Goal: Task Accomplishment & Management: Complete application form

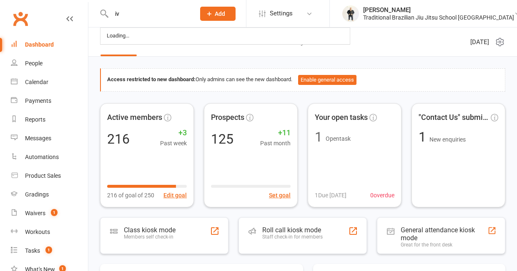
type input "[PERSON_NAME]"
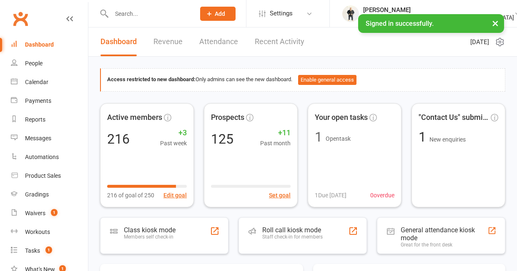
click at [146, 16] on input "text" at bounding box center [149, 14] width 80 height 12
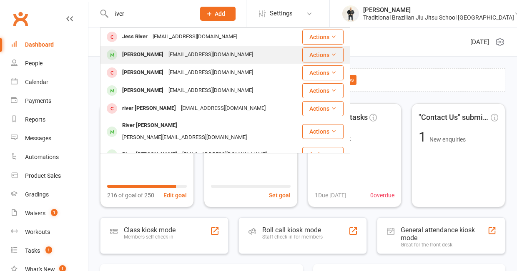
type input "iver"
click at [144, 53] on div "[PERSON_NAME]" at bounding box center [143, 55] width 46 height 12
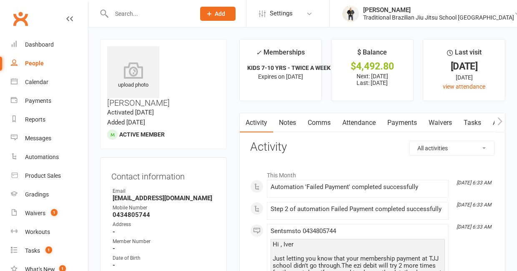
click at [403, 125] on link "Payments" at bounding box center [401, 122] width 41 height 19
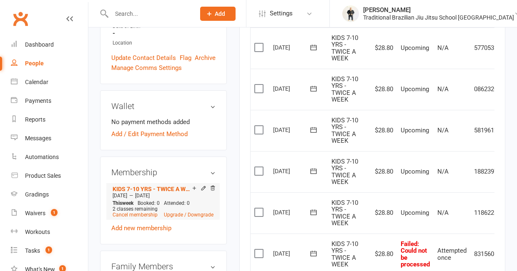
scroll to position [233, 0]
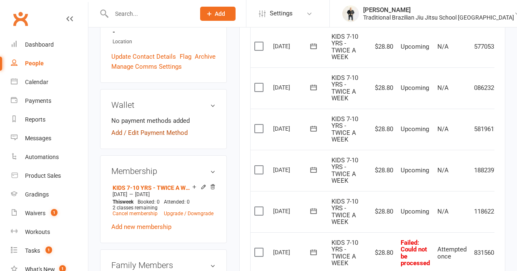
click at [116, 128] on link "Add / Edit Payment Method" at bounding box center [149, 133] width 76 height 10
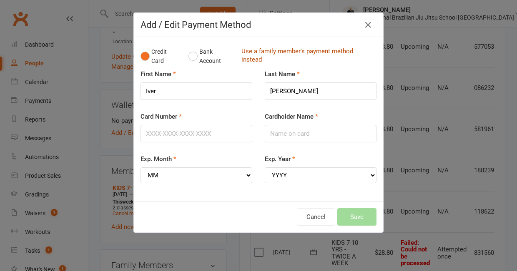
click at [250, 52] on link "Use a family member's payment method instead" at bounding box center [306, 56] width 131 height 19
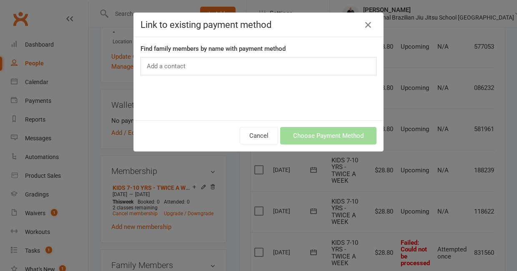
click at [188, 69] on input "text" at bounding box center [167, 66] width 43 height 11
type input "blue"
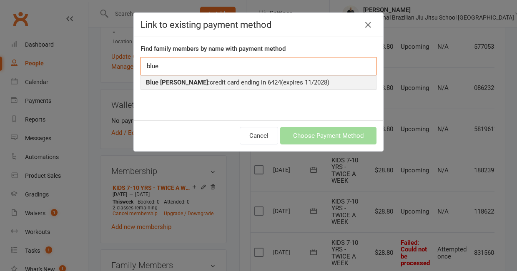
click at [183, 87] on div "Blue McCulloch: credit card ending in 6424 (expires 11/2028)" at bounding box center [258, 83] width 225 height 10
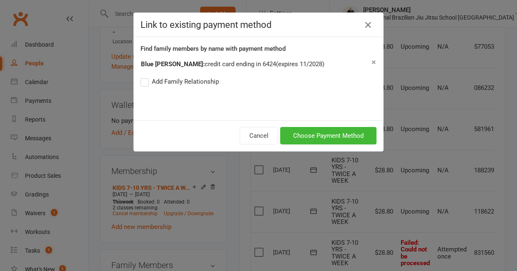
click at [148, 83] on label "Add Family Relationship" at bounding box center [179, 82] width 78 height 10
click at [146, 77] on input "Add Family Relationship" at bounding box center [142, 77] width 5 height 0
click at [226, 101] on select "Parent / Guardian Child Sibling (parent not in system) Spouse / Partner Cousin …" at bounding box center [261, 98] width 85 height 10
select select "2"
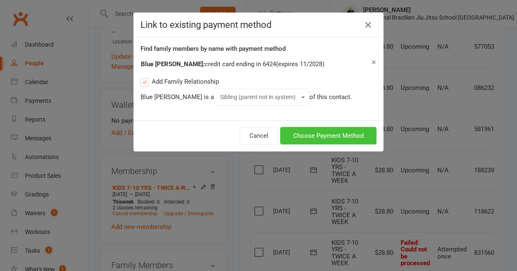
click at [326, 136] on button "Choose Payment Method" at bounding box center [328, 136] width 96 height 18
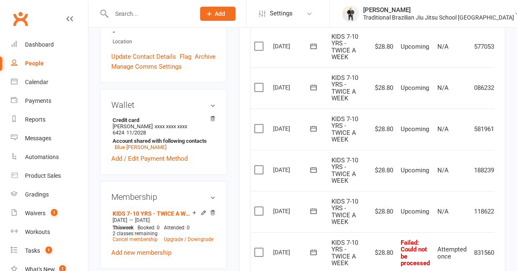
click at [258, 249] on label at bounding box center [259, 252] width 11 height 8
click at [258, 248] on input "checkbox" at bounding box center [256, 248] width 5 height 0
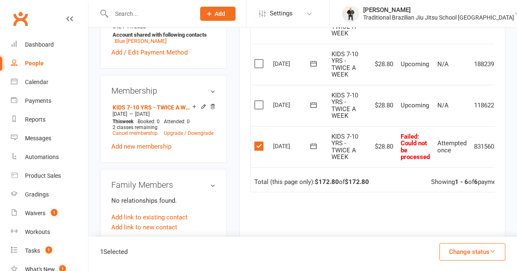
scroll to position [339, 0]
click at [260, 146] on label at bounding box center [259, 147] width 11 height 8
click at [260, 143] on input "checkbox" at bounding box center [256, 143] width 5 height 0
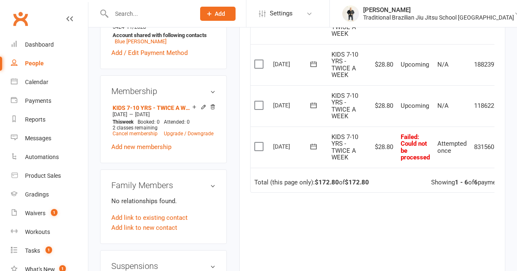
click at [313, 149] on icon at bounding box center [313, 147] width 8 height 8
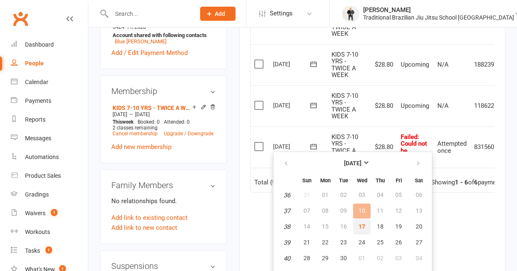
click at [359, 230] on span "17" at bounding box center [361, 226] width 7 height 7
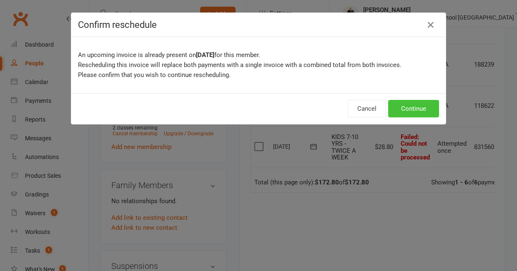
click at [416, 112] on button "Continue" at bounding box center [413, 109] width 51 height 18
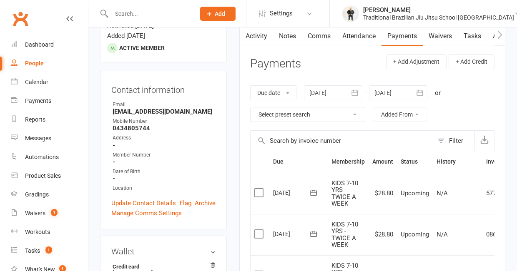
scroll to position [84, 0]
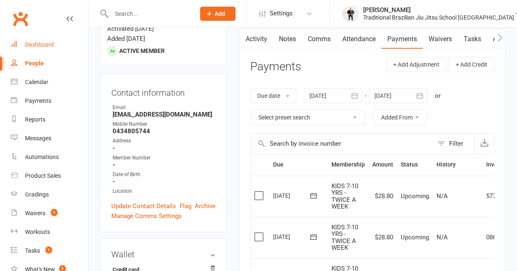
click at [41, 51] on link "Dashboard" at bounding box center [49, 44] width 77 height 19
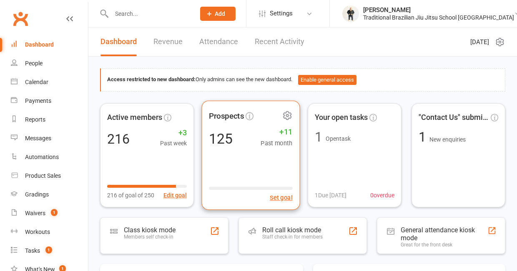
click at [261, 172] on div "Prospects 125 +11 Past month Set goal" at bounding box center [250, 155] width 98 height 110
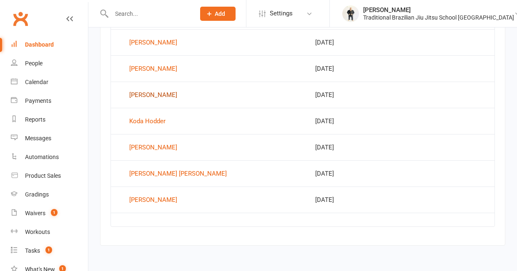
scroll to position [508, 0]
click at [149, 200] on div "Hayley Williams" at bounding box center [153, 200] width 48 height 13
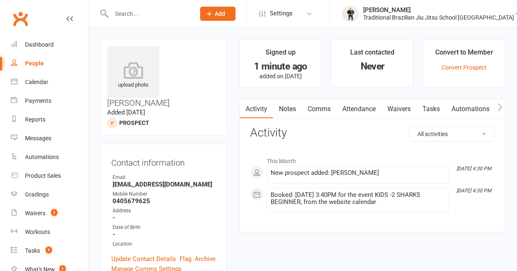
scroll to position [28, 0]
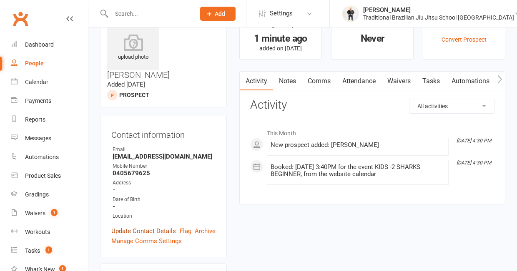
click at [121, 226] on link "Update Contact Details" at bounding box center [143, 231] width 65 height 10
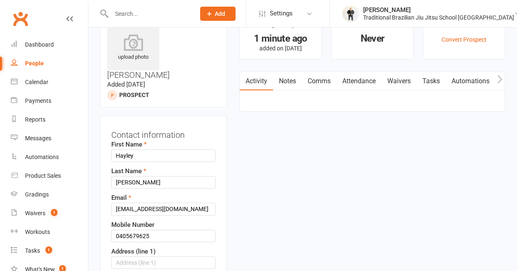
scroll to position [41, 0]
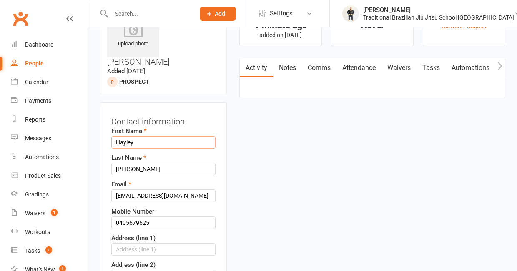
click at [142, 136] on input "Hayley" at bounding box center [163, 142] width 104 height 13
type input "H"
type input "Enrique"
click at [140, 163] on input "Williams" at bounding box center [163, 169] width 104 height 13
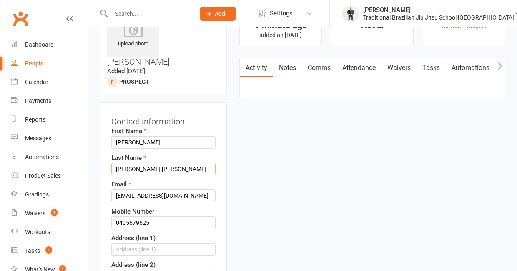
type input "Williams da silva"
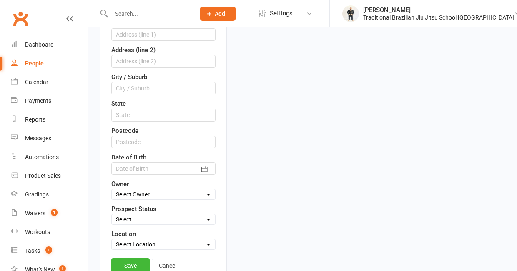
scroll to position [272, 0]
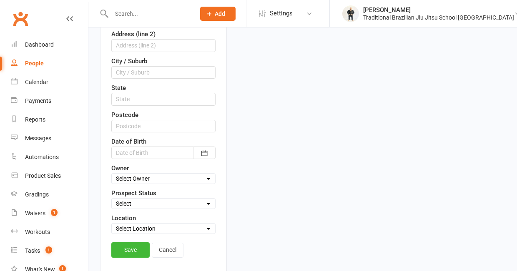
click at [150, 147] on div at bounding box center [163, 153] width 104 height 13
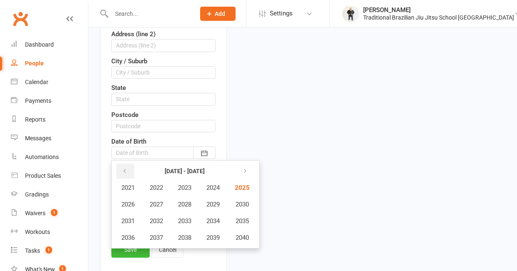
click at [127, 168] on icon "button" at bounding box center [125, 171] width 6 height 7
click at [126, 168] on icon "button" at bounding box center [125, 171] width 6 height 7
click at [246, 168] on icon "button" at bounding box center [243, 171] width 6 height 7
click at [132, 234] on span "2016" at bounding box center [127, 238] width 13 height 8
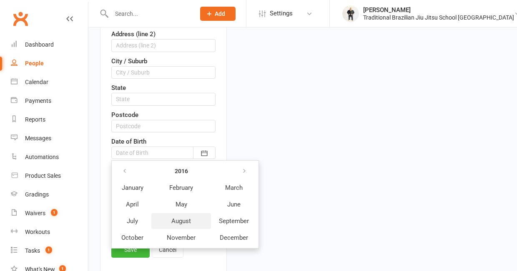
click at [186, 218] on span "August" at bounding box center [181, 222] width 20 height 8
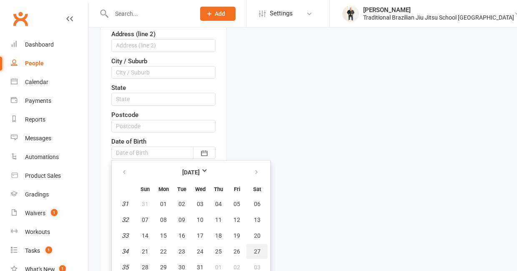
click at [260, 244] on button "27" at bounding box center [256, 251] width 21 height 15
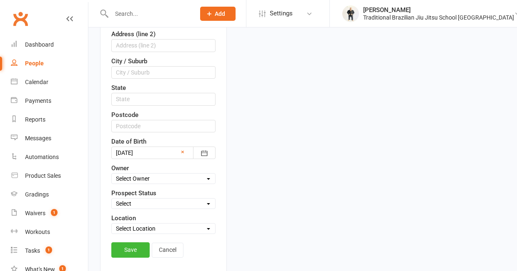
click at [152, 147] on div at bounding box center [163, 153] width 104 height 13
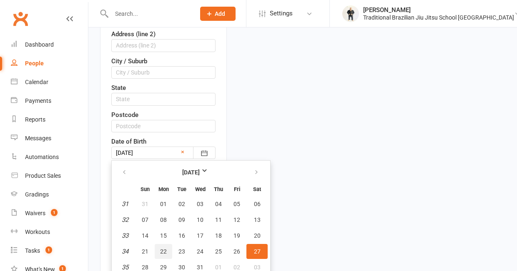
click at [157, 244] on button "22" at bounding box center [164, 251] width 18 height 15
type input "22 Aug 2016"
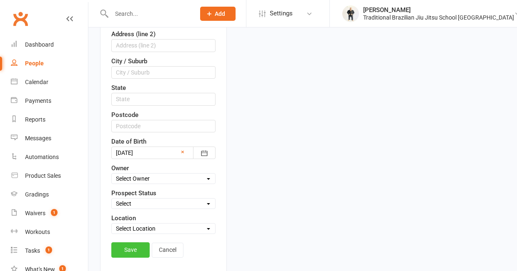
click at [133, 243] on link "Save" at bounding box center [130, 250] width 38 height 15
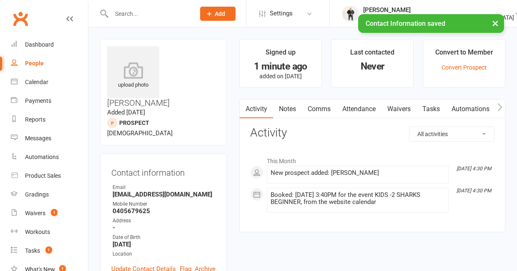
scroll to position [0, 0]
click at [465, 69] on link "Convert Prospect" at bounding box center [463, 67] width 45 height 7
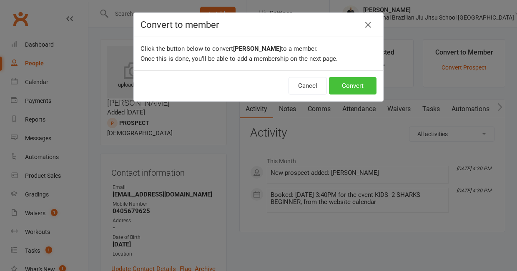
click at [353, 84] on button "Convert" at bounding box center [353, 86] width 48 height 18
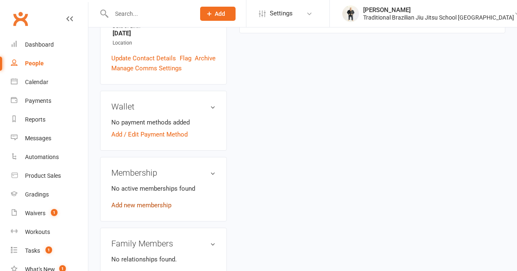
scroll to position [230, 0]
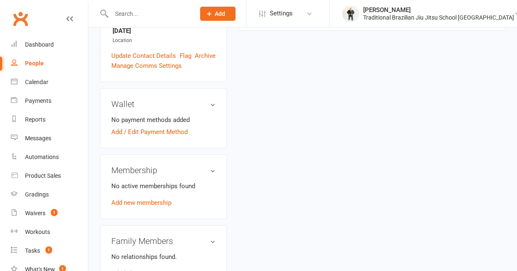
click at [131, 196] on div "Membership No active memberships found Add new membership" at bounding box center [163, 187] width 127 height 65
click at [133, 199] on link "Add new membership" at bounding box center [141, 203] width 60 height 8
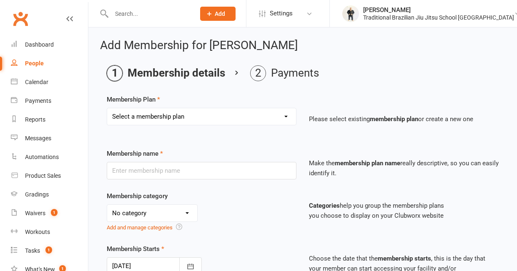
select select "7"
type input "KIDS 7-10 YRS - TWICE A WEEK"
select select "5"
type input "3"
type input "2"
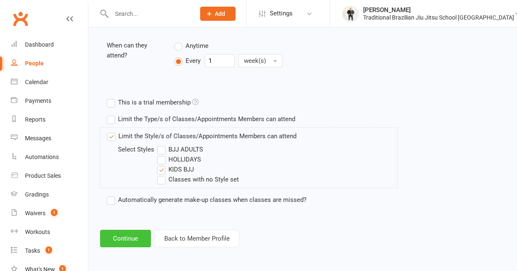
scroll to position [356, 0]
click at [118, 239] on button "Continue" at bounding box center [125, 239] width 51 height 18
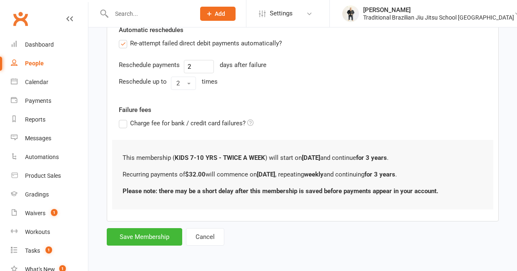
scroll to position [0, 0]
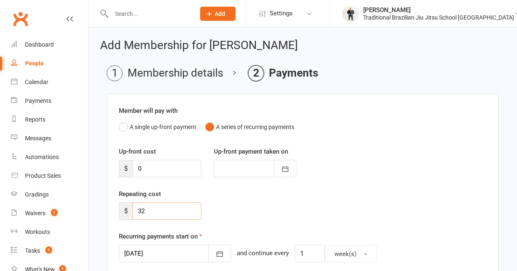
click at [155, 214] on input "32" at bounding box center [167, 212] width 69 height 18
type input "3"
type input "28"
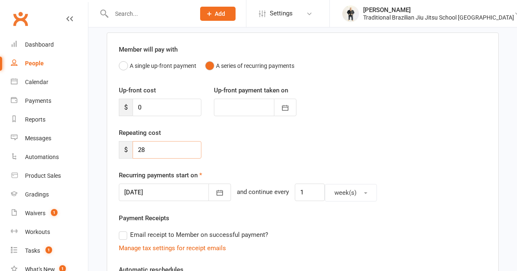
scroll to position [70, 0]
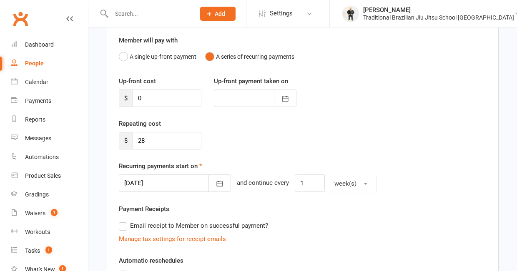
click at [289, 143] on div "Repeating cost $ 28" at bounding box center [303, 140] width 380 height 43
click at [337, 150] on div "Repeating cost $ 28" at bounding box center [303, 140] width 380 height 43
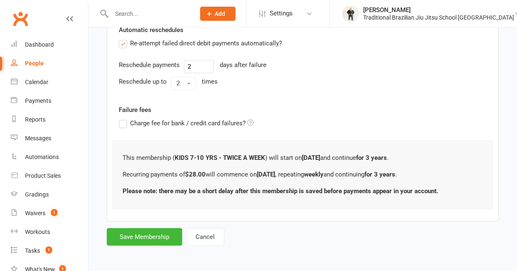
scroll to position [306, 0]
click at [137, 242] on button "Save Membership" at bounding box center [144, 237] width 75 height 18
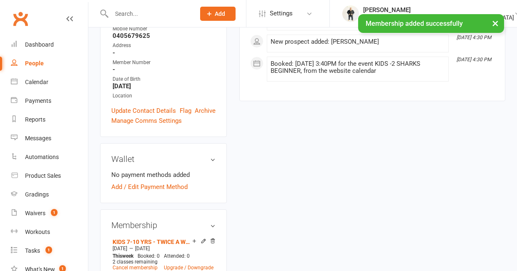
scroll to position [162, 0]
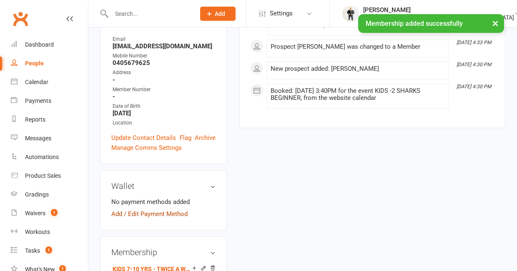
click at [116, 209] on link "Add / Edit Payment Method" at bounding box center [149, 214] width 76 height 10
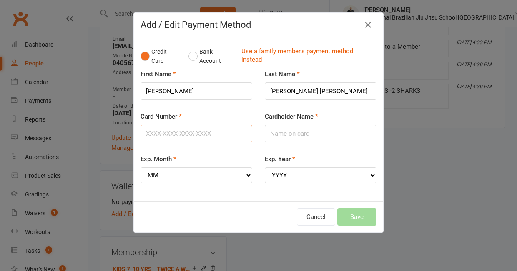
click at [166, 135] on input "Card Number" at bounding box center [196, 134] width 112 height 18
type input "4622391117156086"
click at [280, 135] on input "Cardholder Name" at bounding box center [321, 134] width 112 height 18
type input "Hayley Williams"
select select "03"
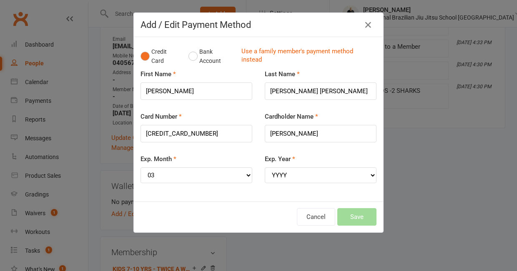
click at [415, 208] on div "Add / Edit Payment Method Credit Card Bank Account Use a family member's paymen…" at bounding box center [258, 135] width 517 height 271
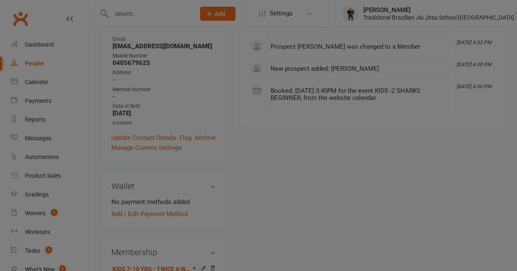
click at [415, 208] on div at bounding box center [258, 135] width 517 height 271
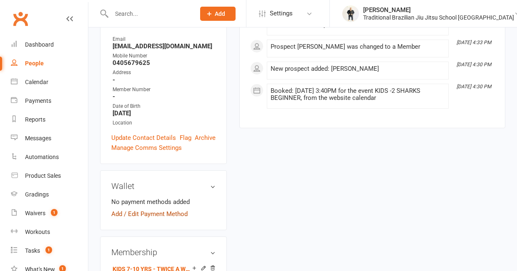
click at [160, 209] on link "Add / Edit Payment Method" at bounding box center [149, 214] width 76 height 10
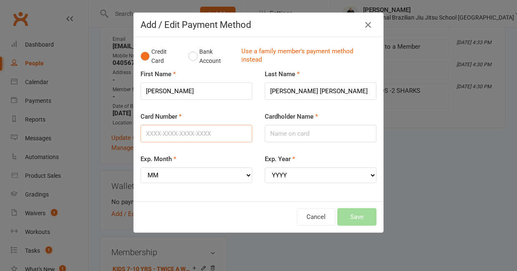
click at [189, 135] on input "Card Number" at bounding box center [196, 134] width 112 height 18
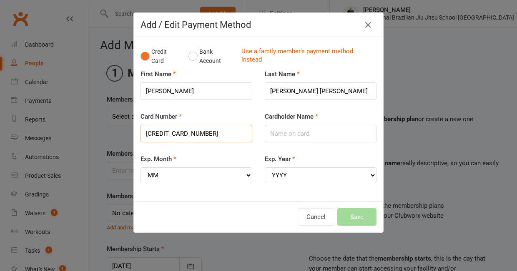
type input "4622391117156086"
click at [301, 133] on input "Cardholder Name" at bounding box center [321, 134] width 112 height 18
click at [315, 133] on input "Hayley Williams" at bounding box center [321, 134] width 112 height 18
type input "Hayley Williams"
select select "03"
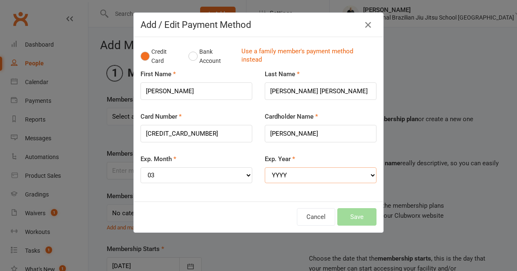
select select "2028"
click at [348, 212] on button "Save" at bounding box center [356, 217] width 39 height 18
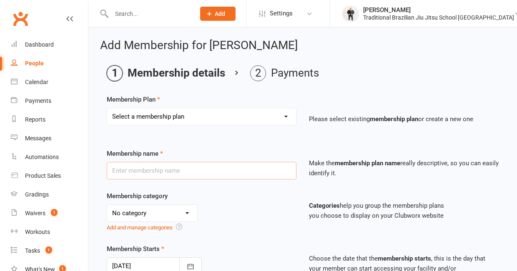
click at [248, 179] on input "text" at bounding box center [202, 171] width 190 height 18
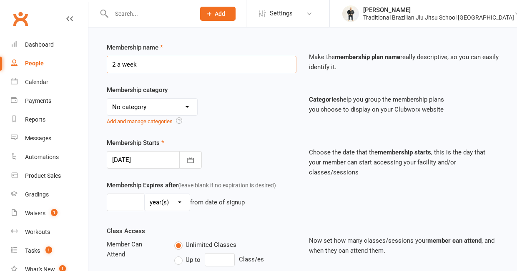
scroll to position [109, 0]
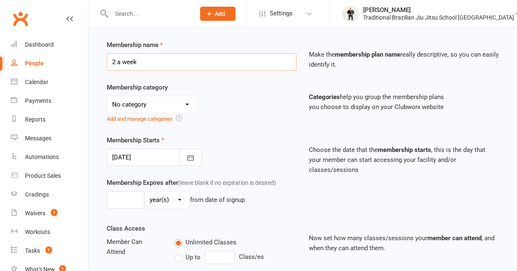
type input "2 a week"
select select "5"
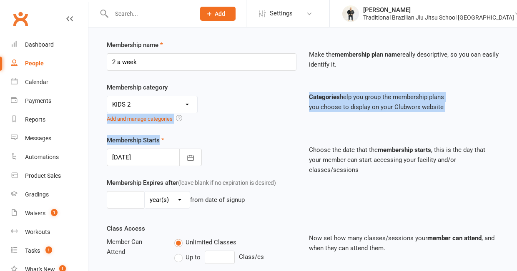
drag, startPoint x: 233, startPoint y: 143, endPoint x: 233, endPoint y: 118, distance: 24.2
click at [233, 118] on div "Membership name 2 a week Make the membership plan name really descriptive, so y…" at bounding box center [303, 227] width 392 height 374
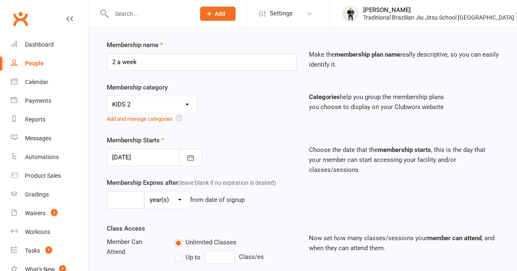
click at [286, 158] on div "Membership Starts 17 Sep 2025 September 2025 Sun Mon Tue Wed Thu Fri Sat 36 31 …" at bounding box center [201, 150] width 202 height 31
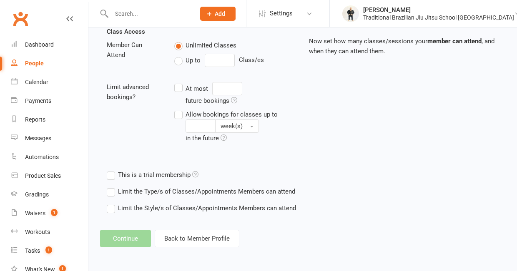
scroll to position [314, 0]
click at [130, 238] on footer "Continue Back to Member Profile" at bounding box center [302, 239] width 405 height 18
click at [253, 127] on span "button" at bounding box center [251, 127] width 3 height 2
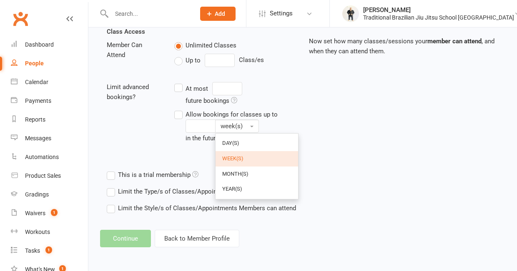
click at [310, 126] on div "Class Access Member Can Attend Unlimited Classes Up to Class/es Limit advanced …" at bounding box center [302, 97] width 404 height 140
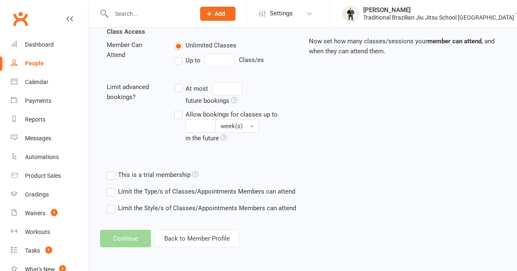
click at [291, 163] on div "Class Access Member Can Attend Unlimited Classes Up to Class/es Limit advanced …" at bounding box center [302, 97] width 404 height 140
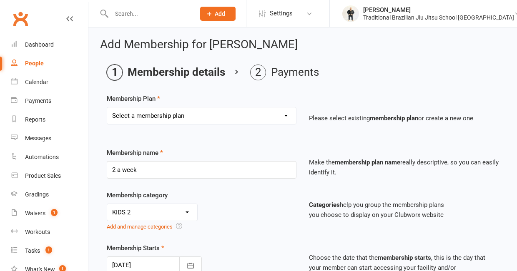
scroll to position [0, 0]
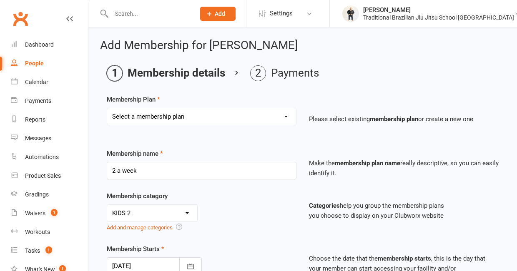
select select "7"
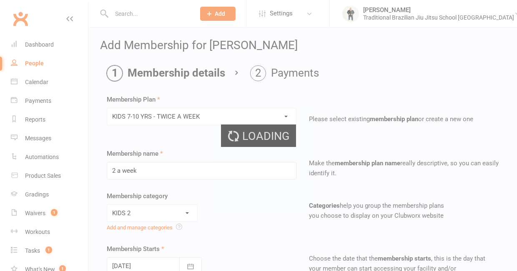
type input "KIDS 7-10 YRS - TWICE A WEEK"
type input "3"
type input "2"
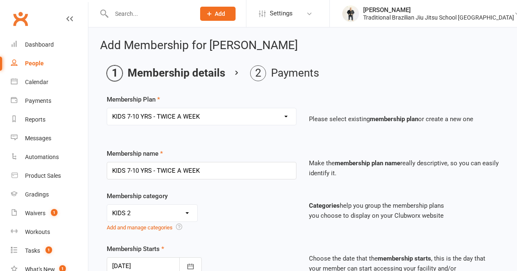
scroll to position [6, 0]
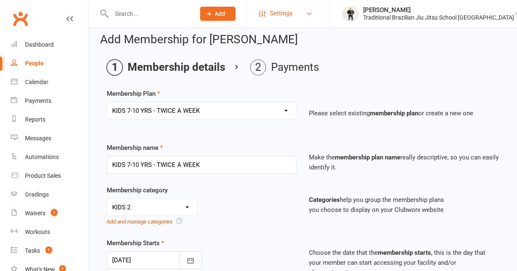
click at [317, 11] on link "Settings" at bounding box center [288, 13] width 58 height 19
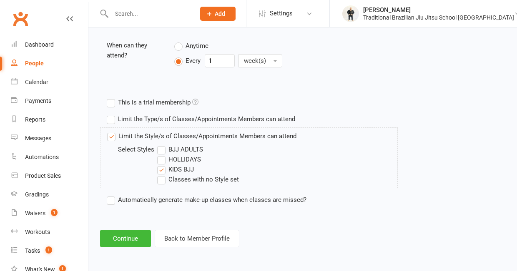
scroll to position [356, 0]
click at [121, 237] on button "Continue" at bounding box center [125, 239] width 51 height 18
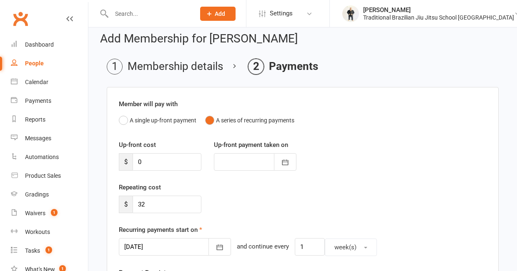
scroll to position [11, 0]
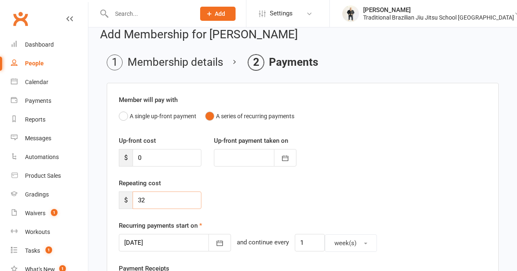
click at [150, 204] on input "32" at bounding box center [167, 201] width 69 height 18
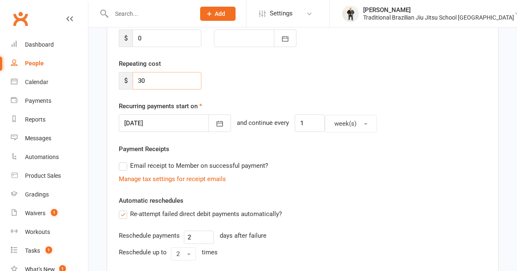
scroll to position [133, 0]
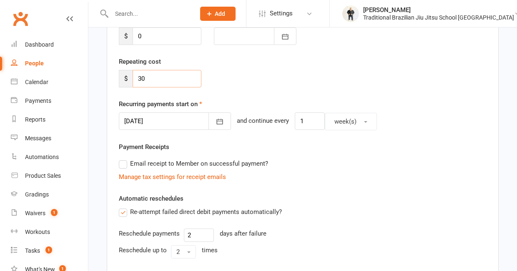
type input "3"
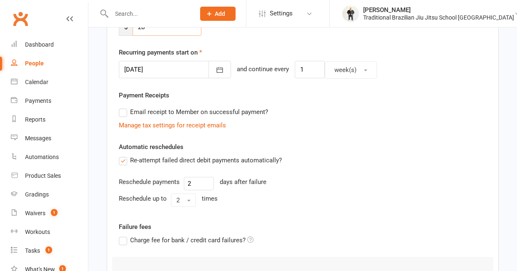
scroll to position [185, 0]
type input "28"
click at [283, 153] on div "Automatic reschedules Re-attempt failed direct debit payments automatically? Re…" at bounding box center [303, 175] width 368 height 68
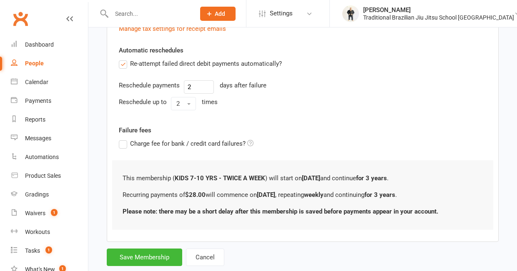
scroll to position [297, 0]
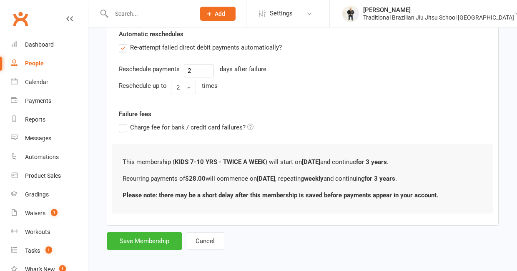
drag, startPoint x: 159, startPoint y: 243, endPoint x: 307, endPoint y: 243, distance: 147.9
click at [307, 243] on form "Member will pay with A single up-front payment A series of recurring payments U…" at bounding box center [303, 23] width 392 height 453
click at [135, 250] on button "Save Membership" at bounding box center [144, 242] width 75 height 18
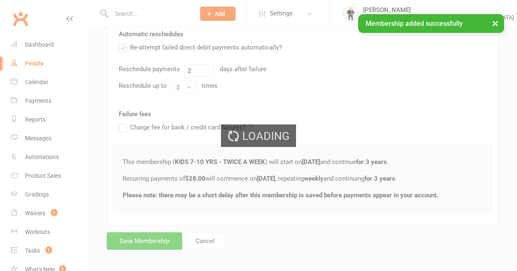
click at [146, 252] on div "Loading" at bounding box center [258, 135] width 517 height 271
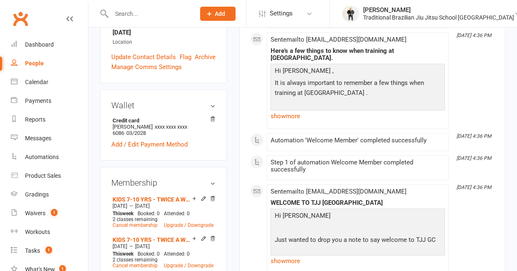
scroll to position [311, 0]
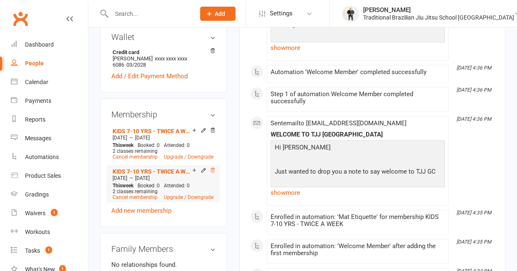
click at [213, 168] on icon at bounding box center [213, 171] width 6 height 6
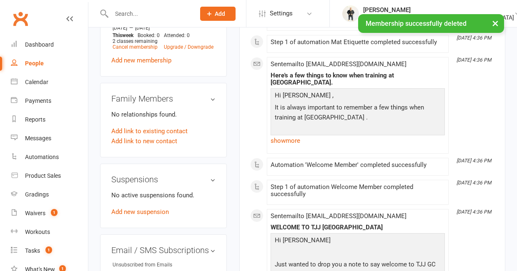
scroll to position [422, 0]
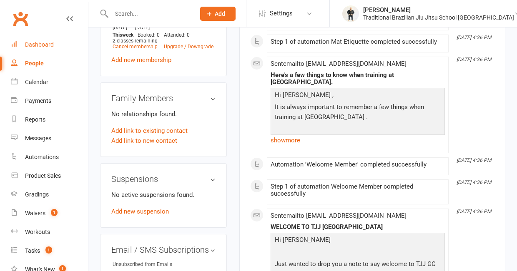
click at [45, 45] on div "Dashboard" at bounding box center [39, 44] width 29 height 7
